Goal: Task Accomplishment & Management: Use online tool/utility

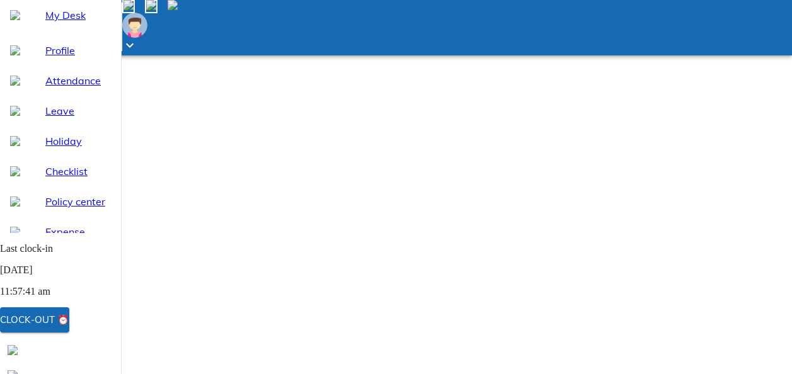
scroll to position [172, 0]
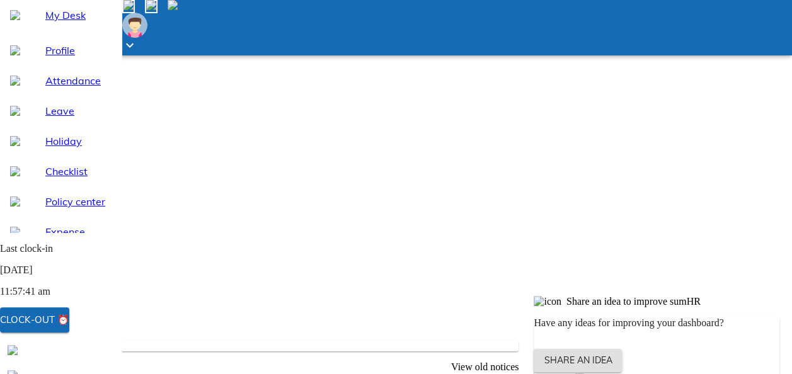
click at [66, 118] on span "Leave" at bounding box center [78, 110] width 66 height 15
select select "10"
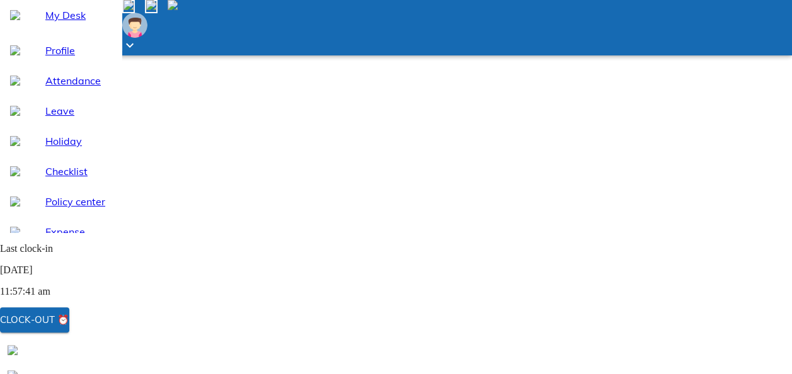
click at [66, 88] on span "Attendance" at bounding box center [78, 80] width 66 height 15
select select "10"
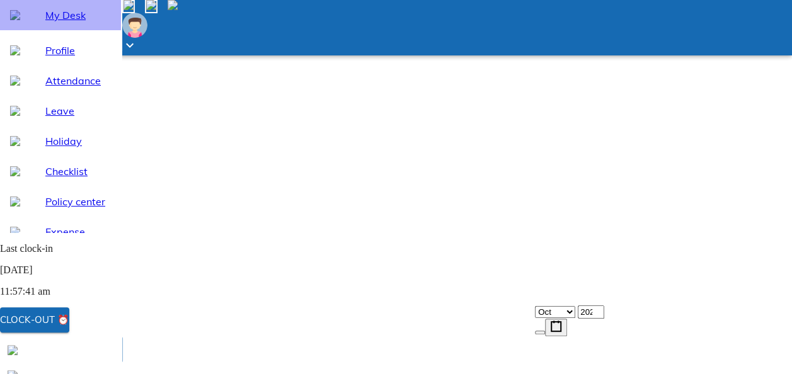
click at [94, 23] on span "My Desk" at bounding box center [78, 15] width 66 height 15
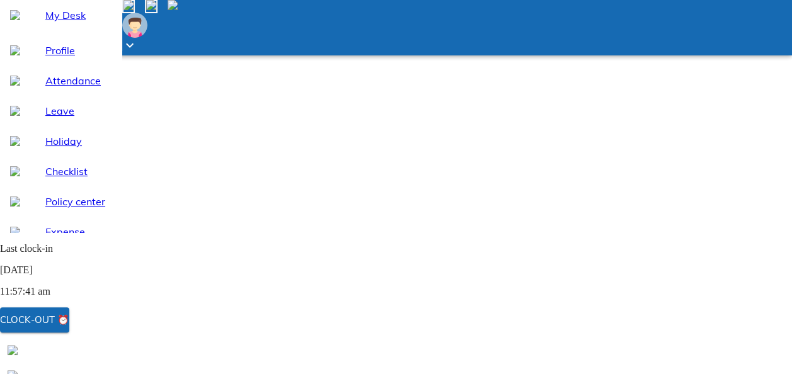
scroll to position [113, 0]
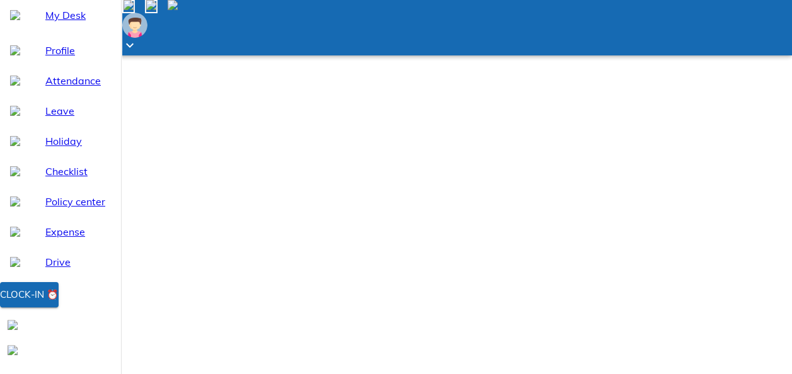
scroll to position [126, 0]
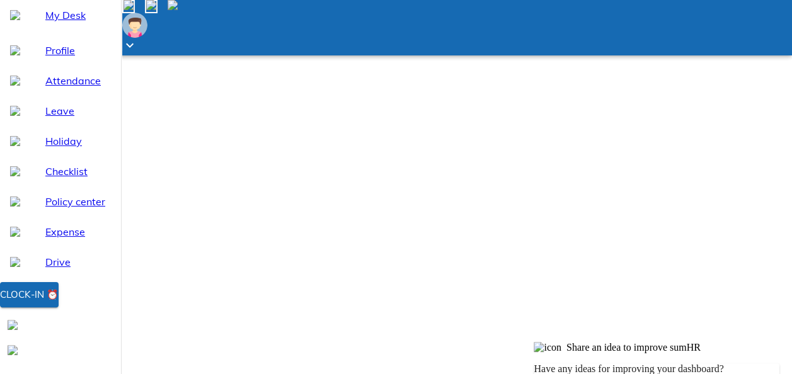
click at [100, 339] on div "Clock-in ⏰" at bounding box center [60, 325] width 121 height 86
click at [59, 303] on div "Clock-in ⏰" at bounding box center [29, 295] width 59 height 16
